Goal: Task Accomplishment & Management: Manage account settings

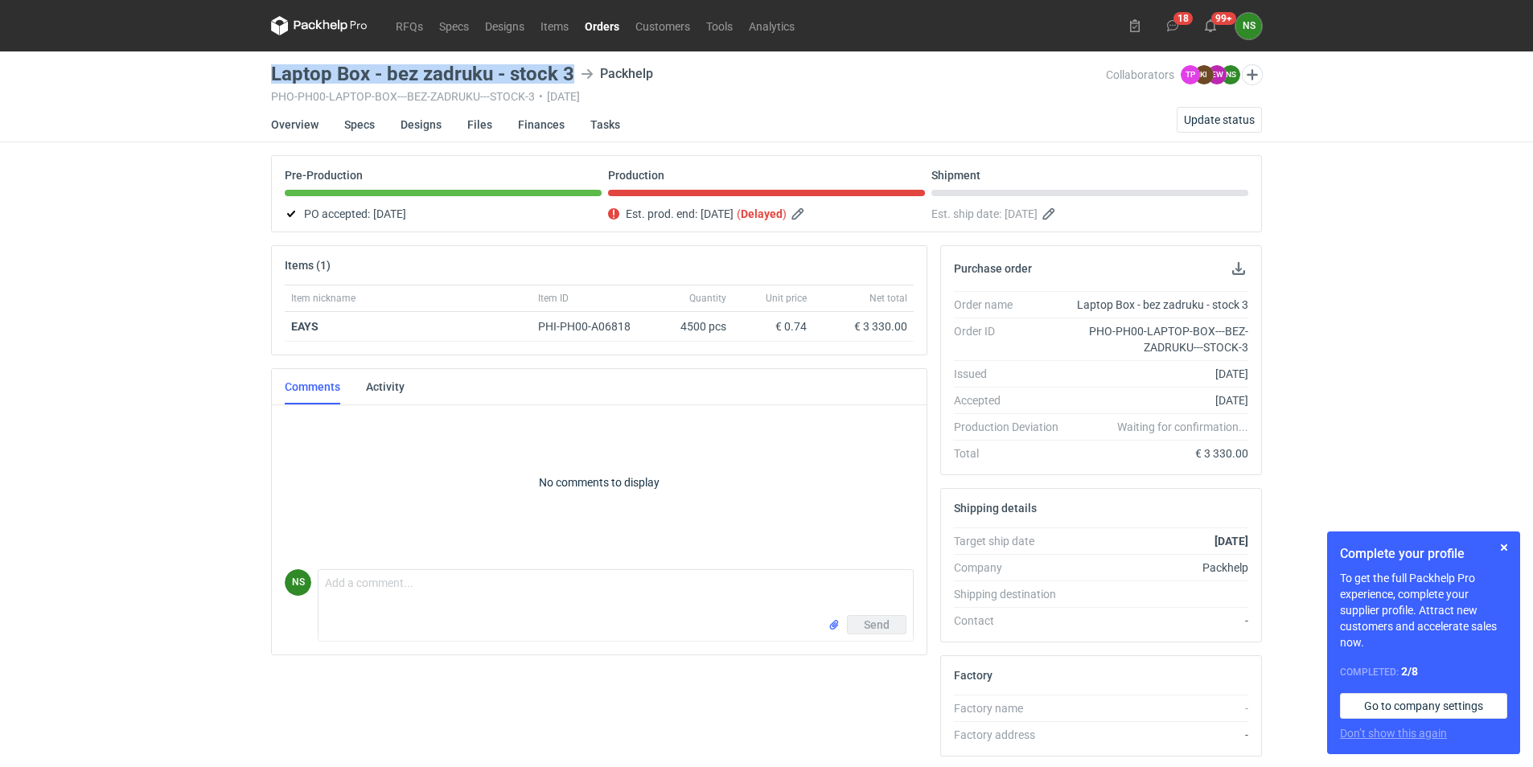
drag, startPoint x: 573, startPoint y: 73, endPoint x: 272, endPoint y: 73, distance: 301.6
click at [272, 73] on div "Laptop Box - bez zadruku - stock 3 Packhelp" at bounding box center [688, 73] width 835 height 19
copy h3 "Laptop Box - bez zadruku - stock 3"
click at [602, 26] on link "Orders" at bounding box center [602, 25] width 51 height 19
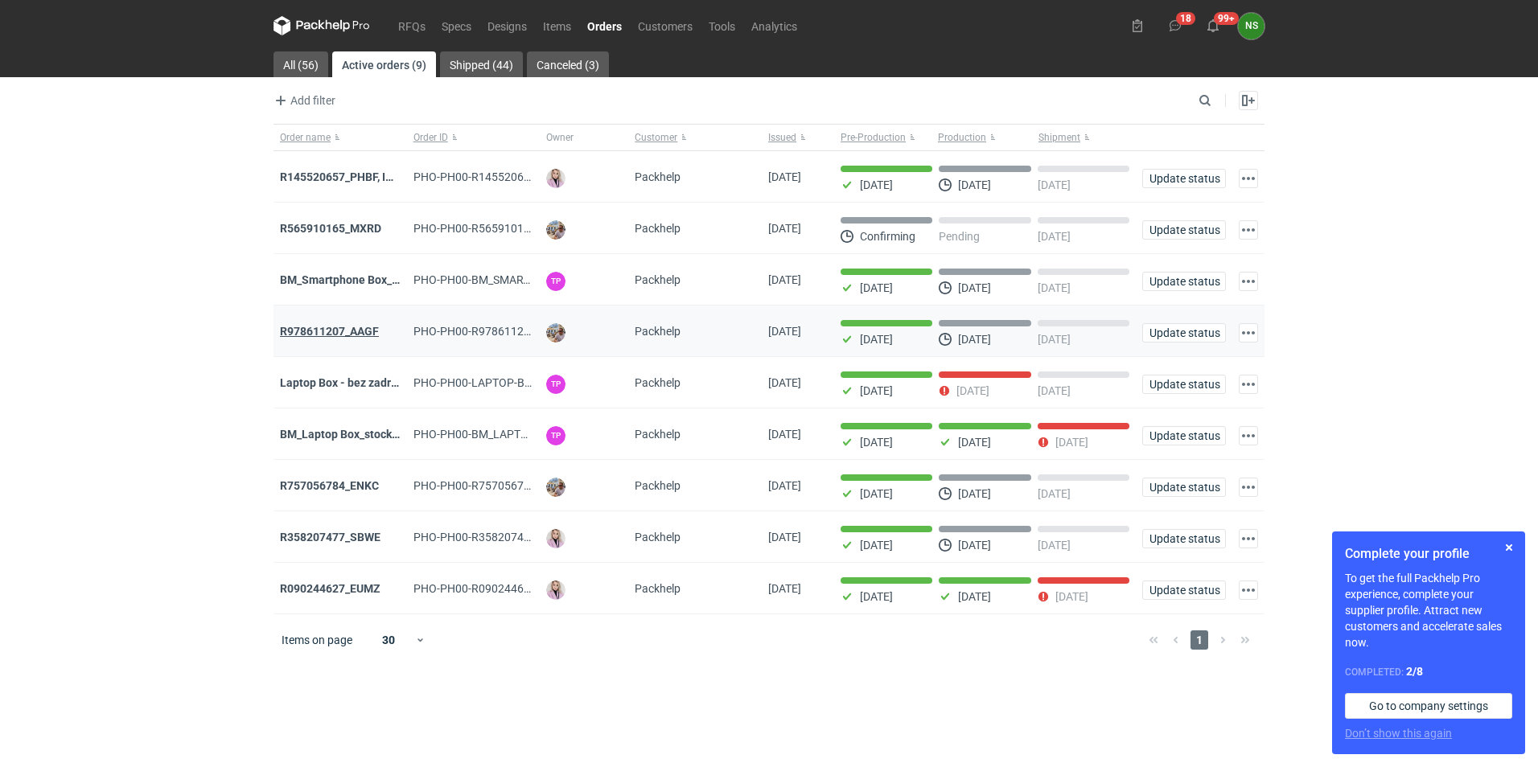
drag, startPoint x: 195, startPoint y: 380, endPoint x: 306, endPoint y: 337, distance: 118.9
click at [195, 380] on div "RFQs Specs Designs Items Orders Customers Tools Analytics 18 99+ NS [PERSON_NAM…" at bounding box center [769, 383] width 1538 height 767
click at [361, 385] on strong "Laptop Box - bez zadruku - stock 3" at bounding box center [367, 382] width 175 height 13
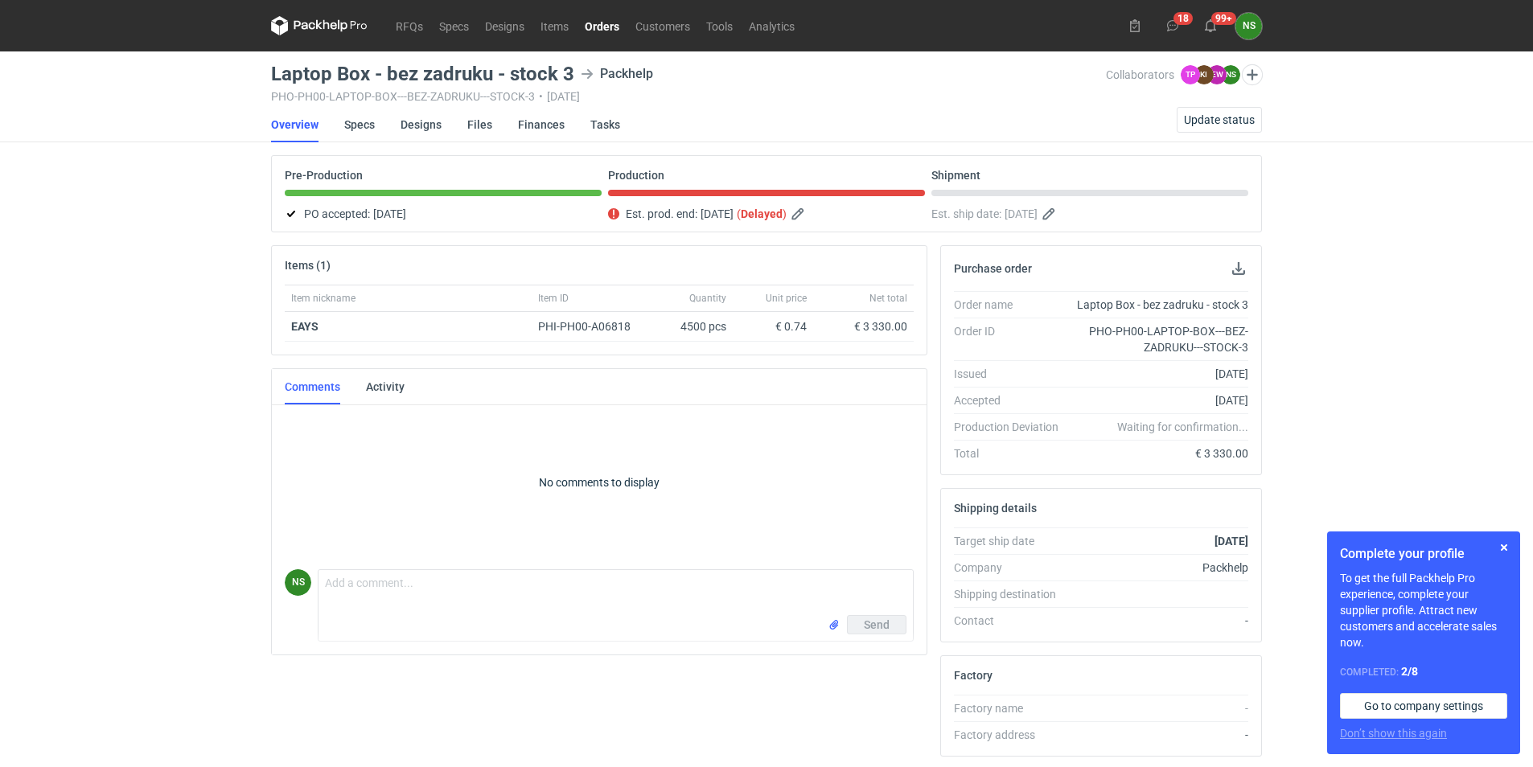
click at [228, 530] on div "RFQs Specs Designs Items Orders Customers Tools Analytics 18 99+ NS [PERSON_NAM…" at bounding box center [766, 383] width 1533 height 767
click at [1233, 121] on span "Update status" at bounding box center [1219, 119] width 71 height 11
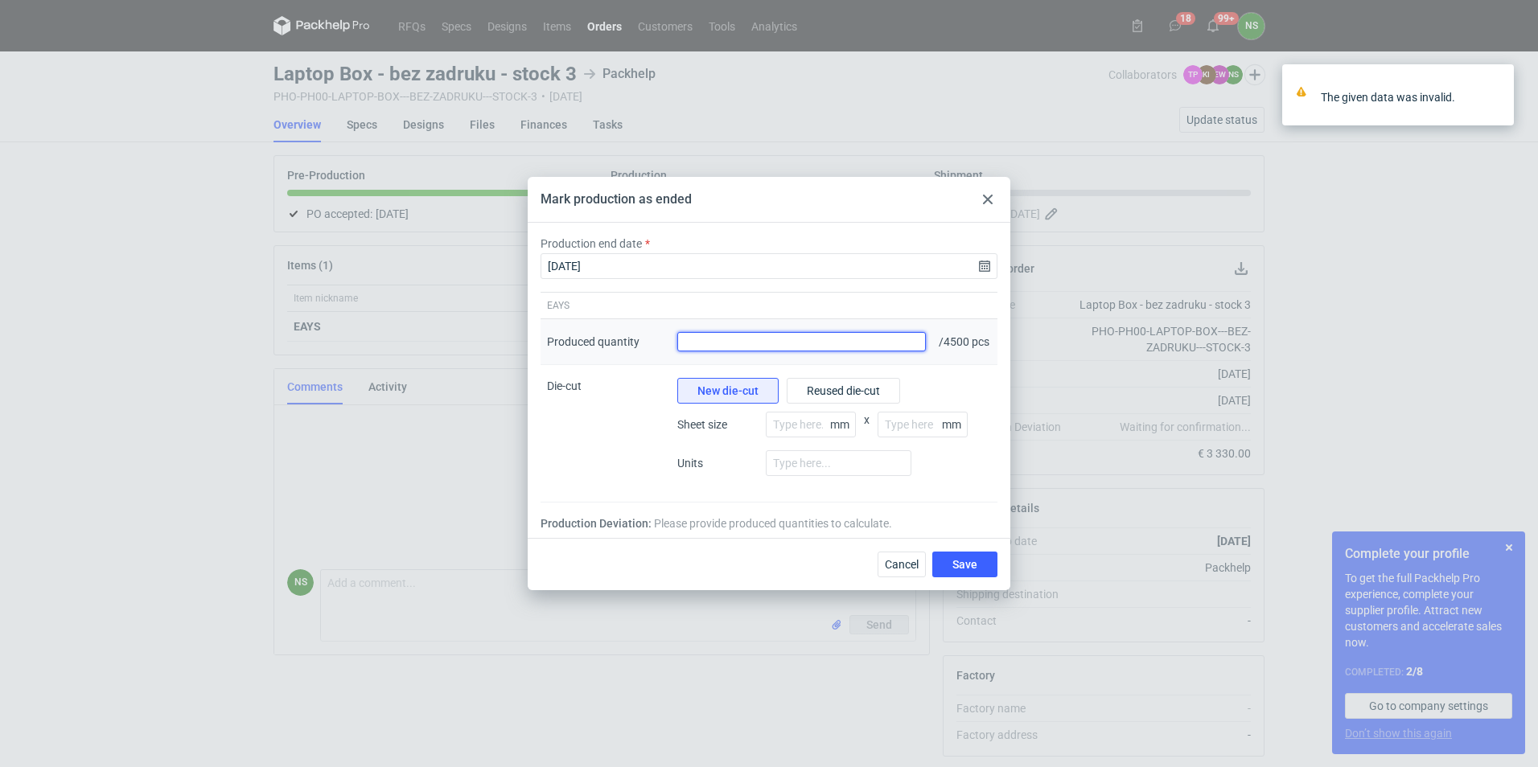
click at [700, 345] on input "Produced quantity" at bounding box center [801, 341] width 249 height 19
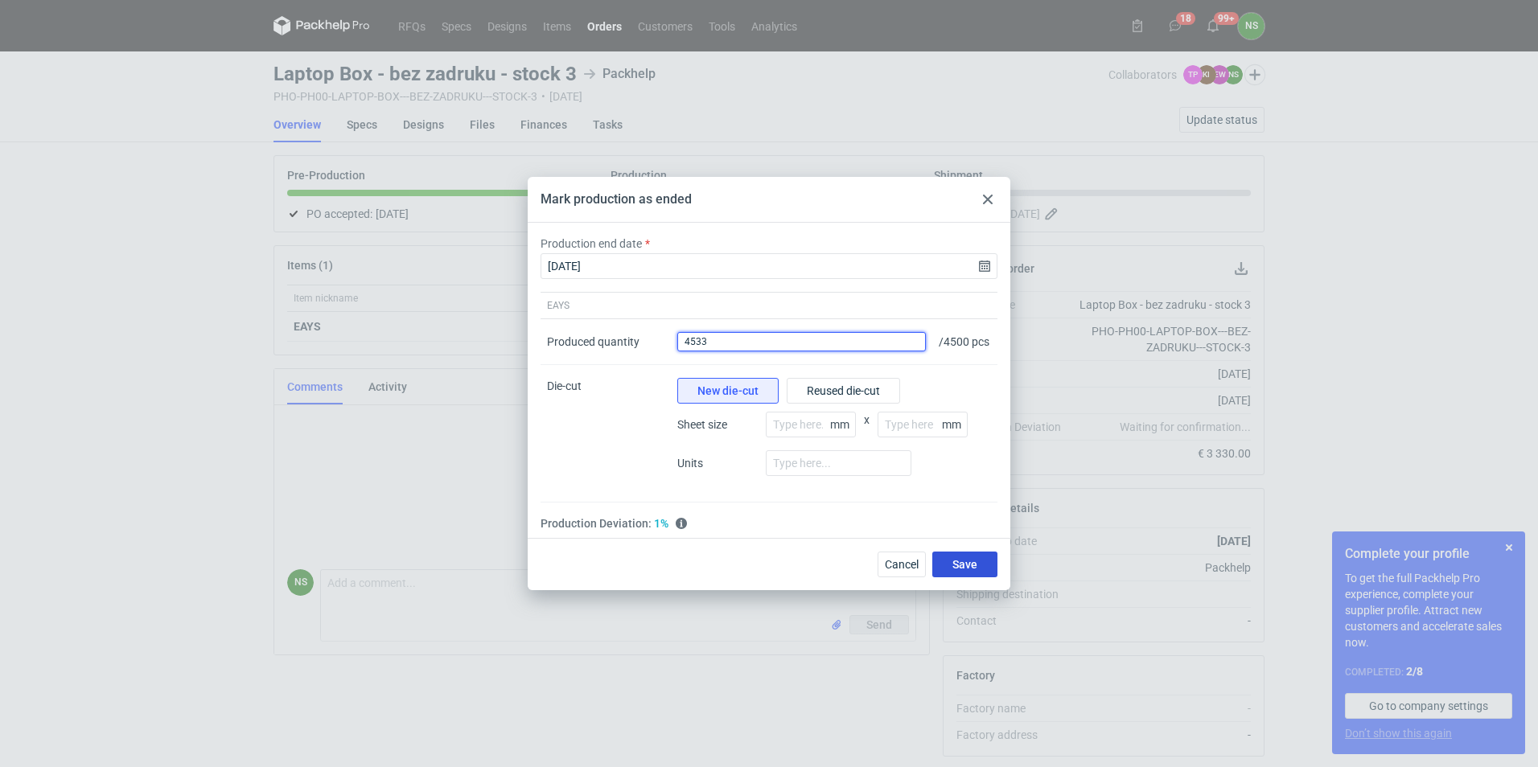
type input "4533"
click at [949, 568] on button "Save" at bounding box center [964, 565] width 65 height 26
